Goal: Task Accomplishment & Management: Use online tool/utility

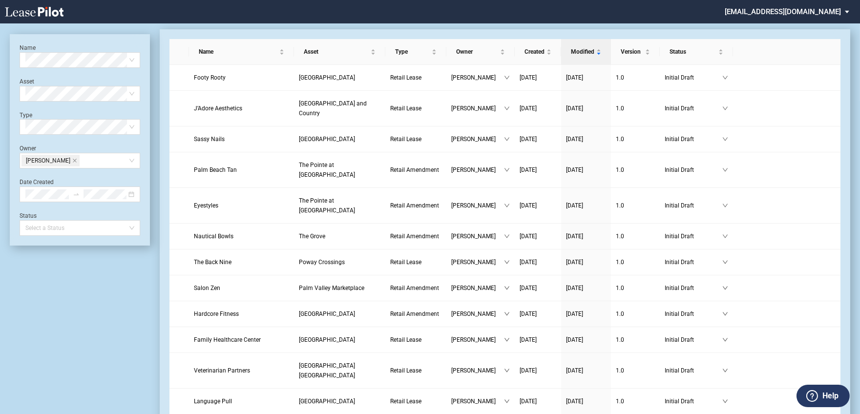
scroll to position [23, 0]
click at [777, 250] on td at bounding box center [786, 263] width 107 height 26
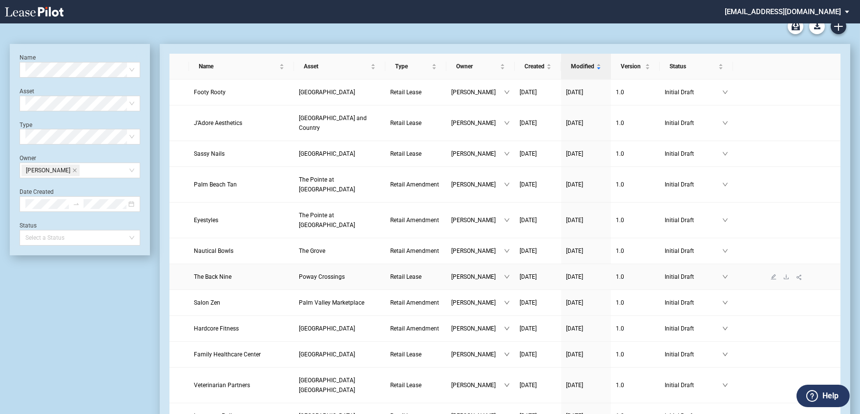
scroll to position [0, 0]
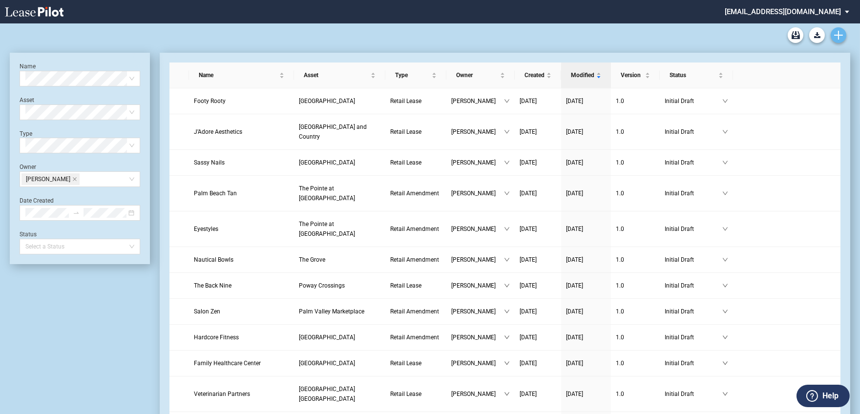
click at [836, 36] on icon "Create new document" at bounding box center [838, 35] width 9 height 9
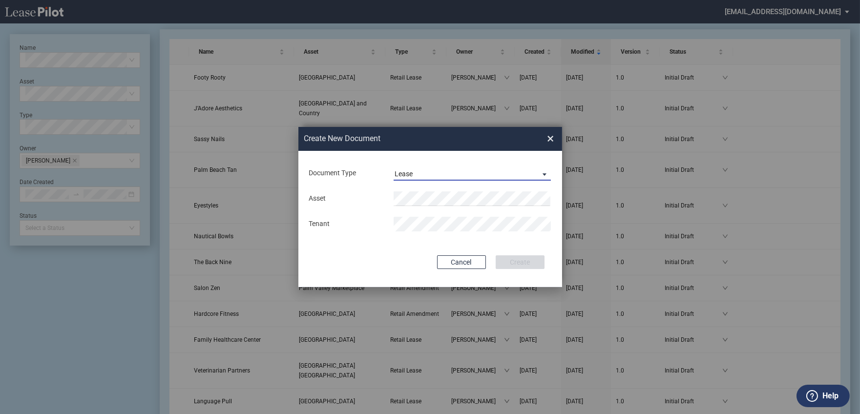
click at [416, 175] on span "Lease" at bounding box center [465, 174] width 140 height 10
click at [416, 201] on div "Amendment" at bounding box center [415, 197] width 42 height 11
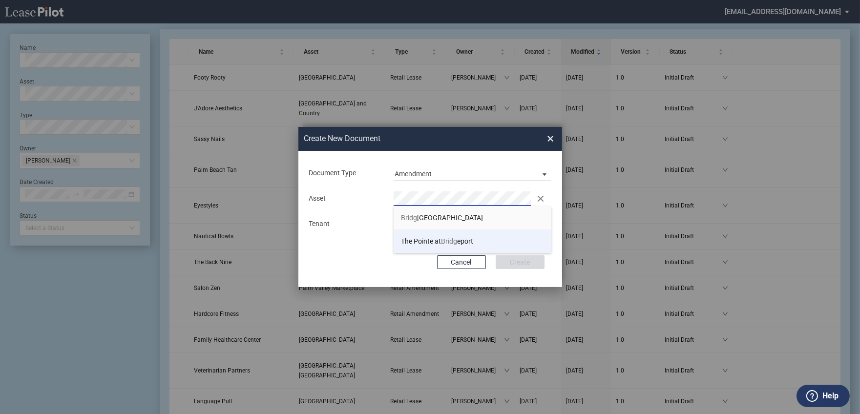
click at [433, 240] on span "The Pointe at [GEOGRAPHIC_DATA] eport" at bounding box center [437, 241] width 72 height 8
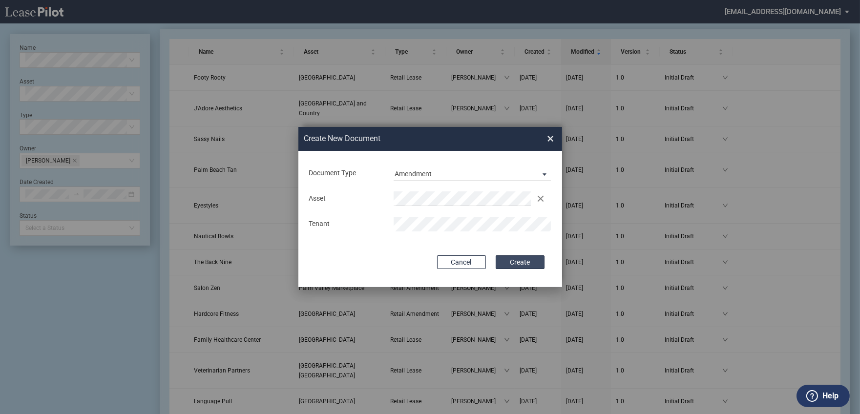
click at [521, 267] on button "Create" at bounding box center [520, 262] width 49 height 14
